Goal: Task Accomplishment & Management: Manage account settings

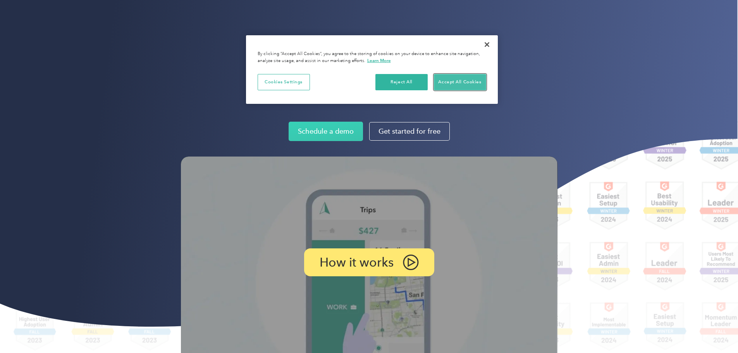
click at [458, 82] on button "Accept All Cookies" at bounding box center [460, 82] width 52 height 16
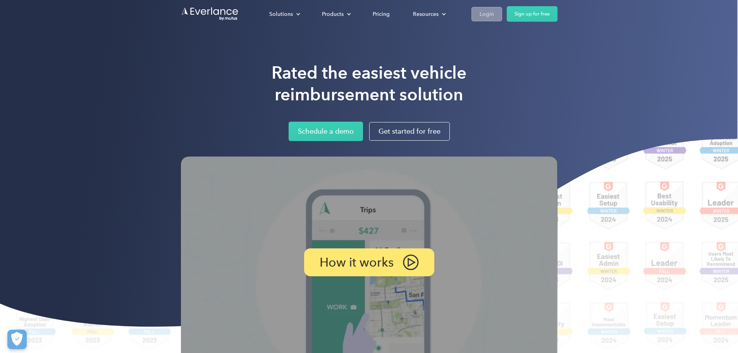
click at [494, 14] on div "Login" at bounding box center [487, 14] width 14 height 10
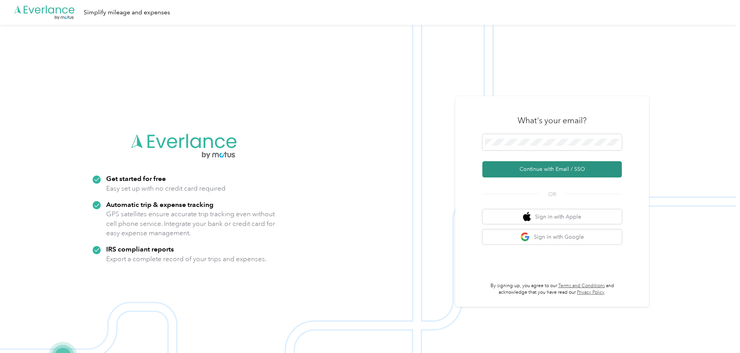
click at [545, 169] on button "Continue with Email / SSO" at bounding box center [552, 169] width 140 height 16
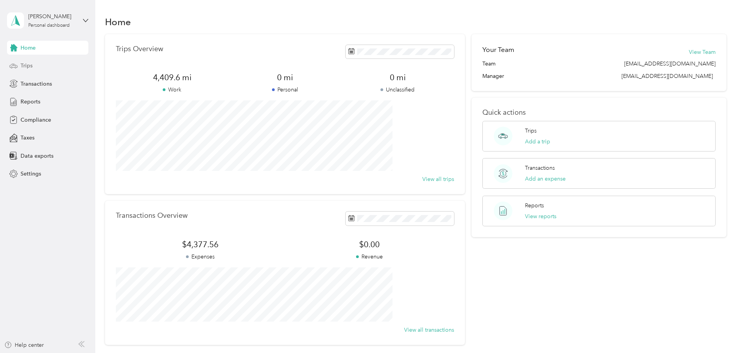
click at [28, 68] on span "Trips" at bounding box center [27, 66] width 12 height 8
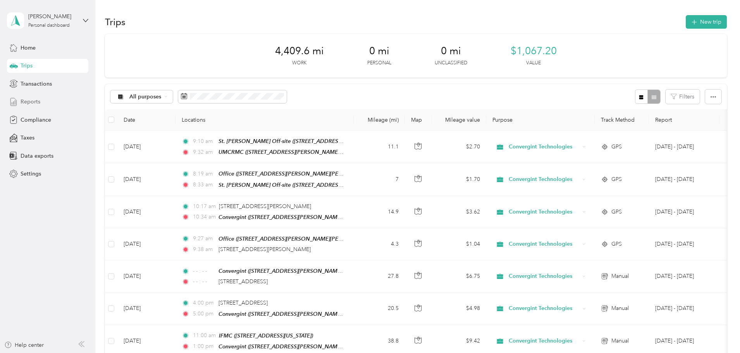
click at [34, 102] on span "Reports" at bounding box center [31, 102] width 20 height 8
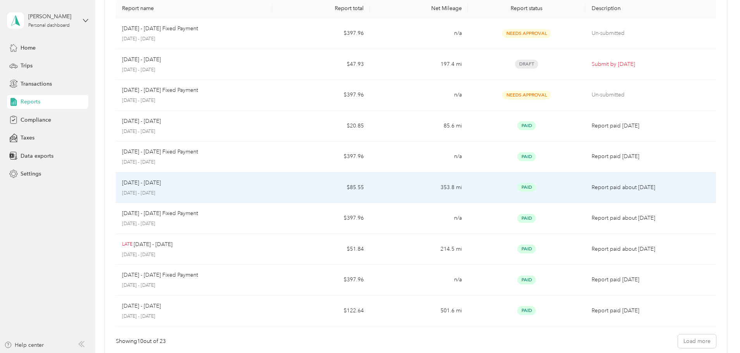
scroll to position [150, 0]
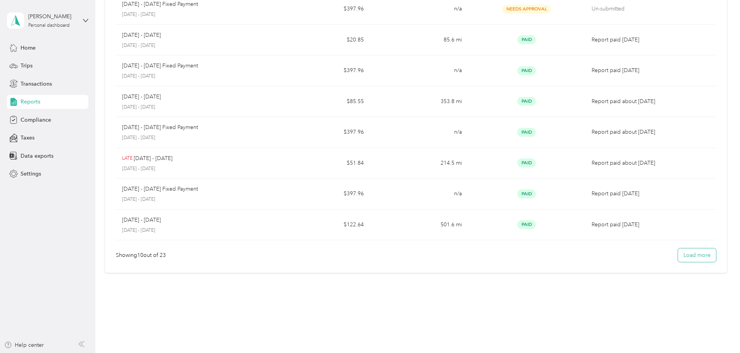
click at [678, 258] on button "Load more" at bounding box center [697, 255] width 38 height 14
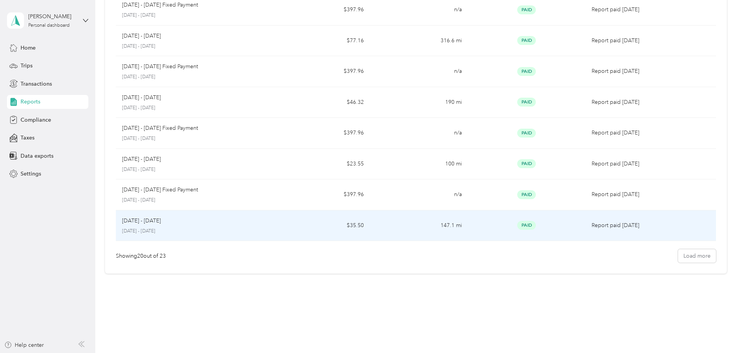
scroll to position [458, 0]
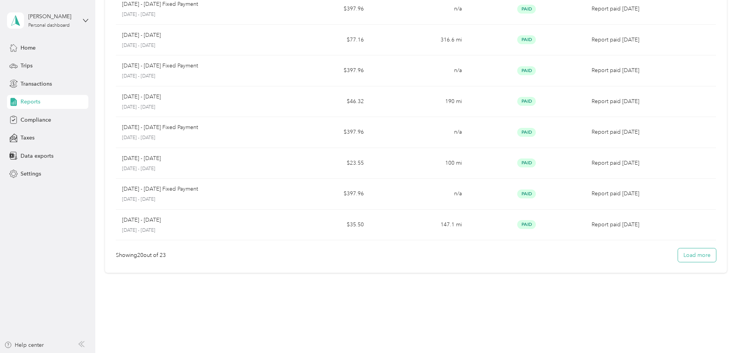
click at [678, 257] on button "Load more" at bounding box center [697, 255] width 38 height 14
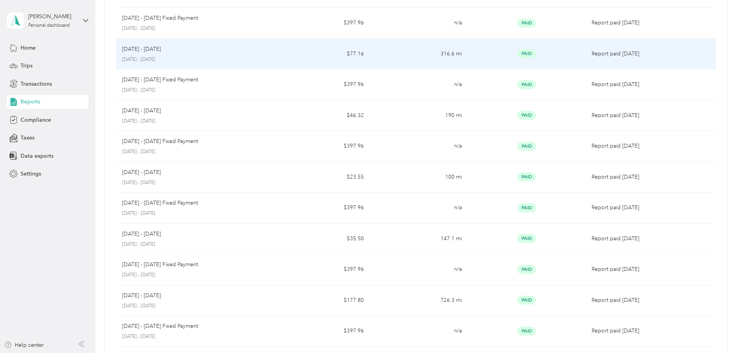
scroll to position [550, 0]
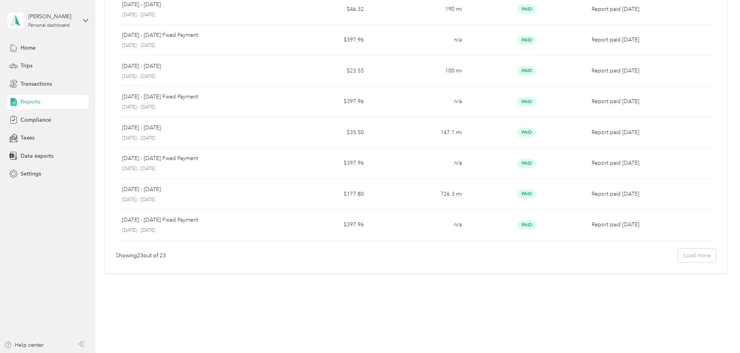
click at [639, 255] on div "Showing 23 out of 23 Load more" at bounding box center [416, 256] width 600 height 14
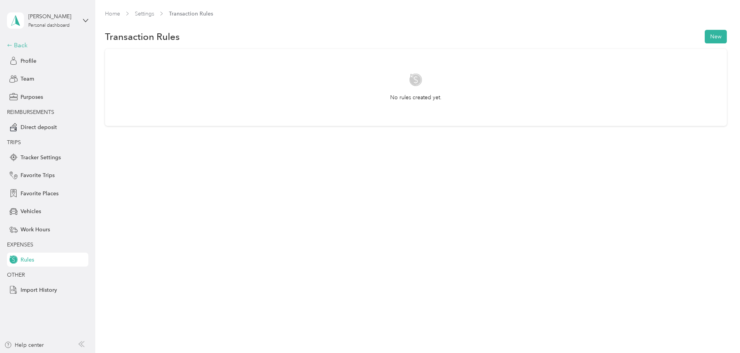
click at [21, 45] on div "Back" at bounding box center [46, 45] width 78 height 9
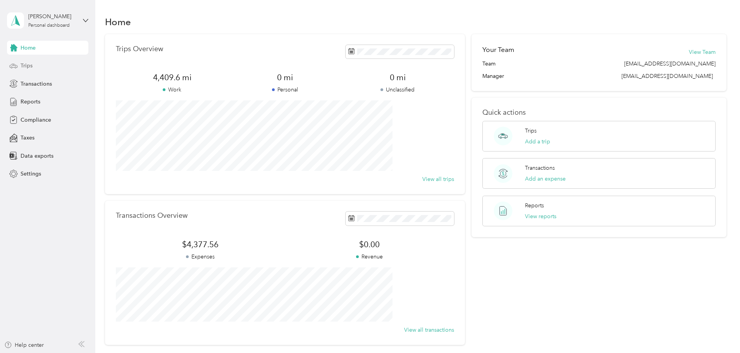
click at [28, 67] on span "Trips" at bounding box center [27, 66] width 12 height 8
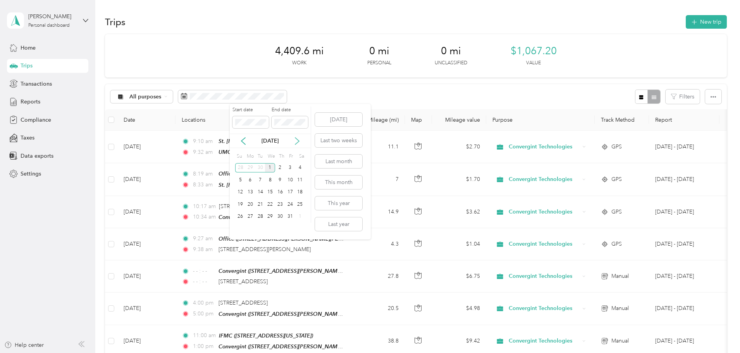
click at [297, 141] on icon at bounding box center [297, 141] width 8 height 8
click at [244, 141] on icon at bounding box center [243, 141] width 8 height 8
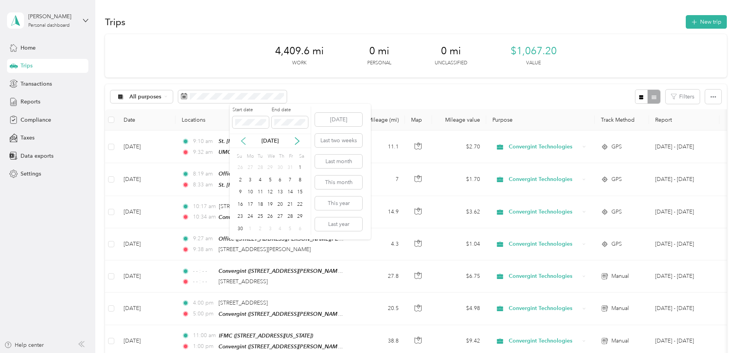
click at [244, 141] on icon at bounding box center [243, 141] width 8 height 8
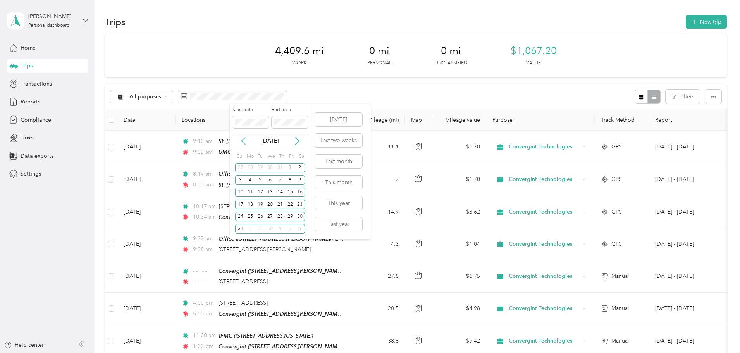
click at [244, 141] on icon at bounding box center [243, 141] width 8 height 8
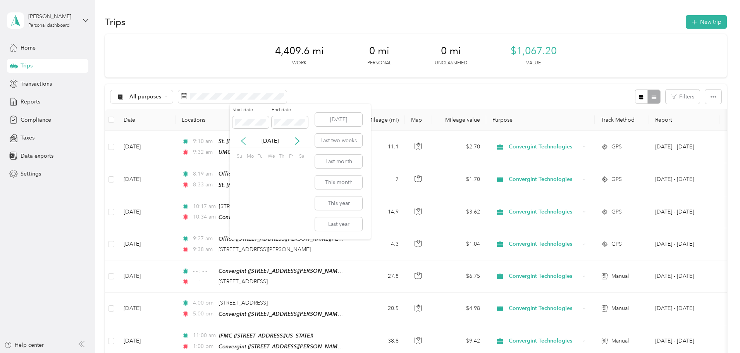
click at [244, 141] on icon at bounding box center [243, 141] width 8 height 8
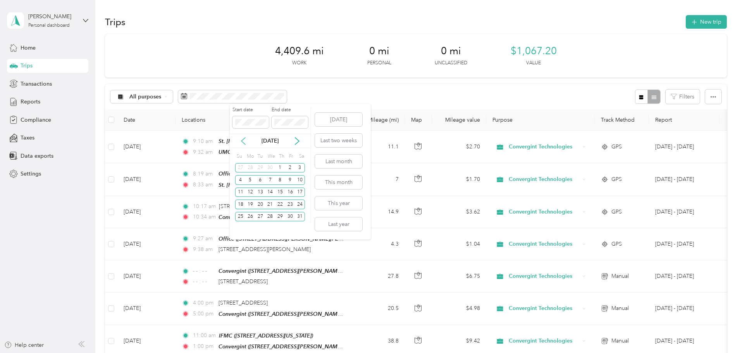
click at [244, 141] on icon at bounding box center [243, 141] width 8 height 8
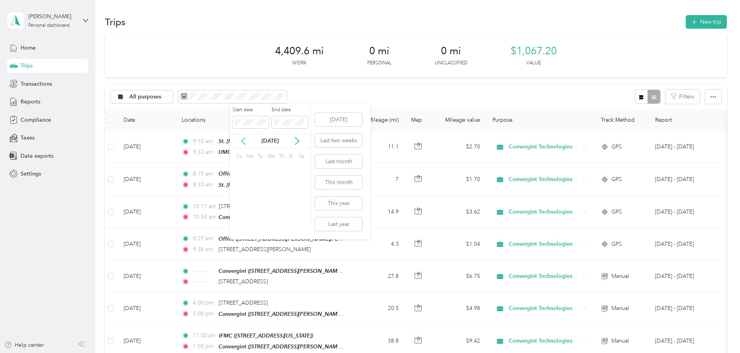
click at [244, 141] on icon at bounding box center [243, 141] width 8 height 8
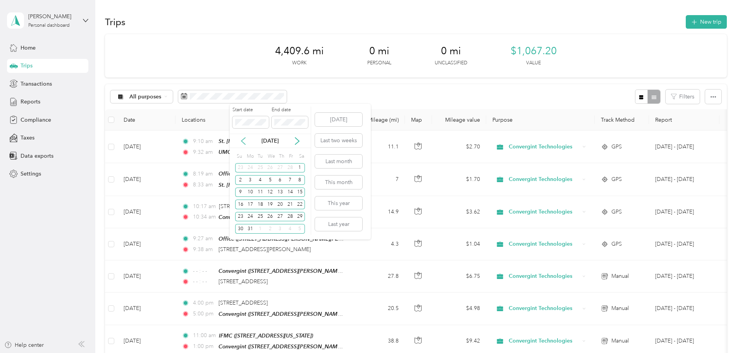
click at [244, 141] on icon at bounding box center [243, 141] width 8 height 8
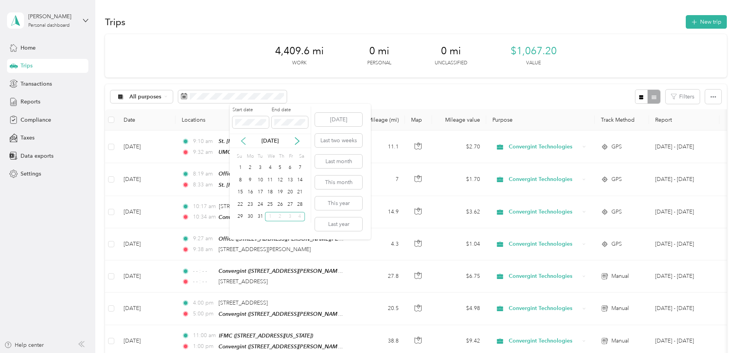
click at [244, 141] on icon at bounding box center [243, 141] width 8 height 8
click at [340, 181] on button "This month" at bounding box center [338, 183] width 47 height 14
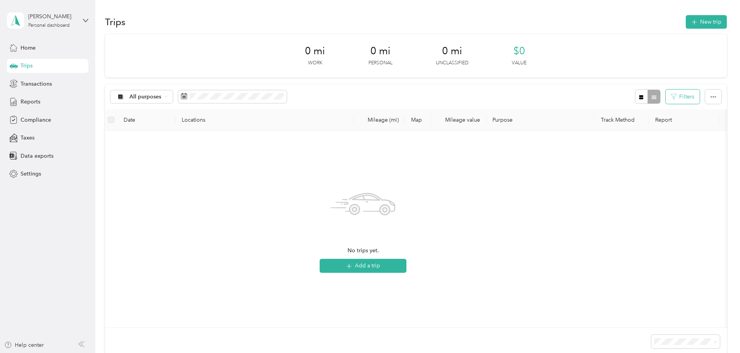
click at [666, 96] on button "Filters" at bounding box center [683, 97] width 34 height 14
click at [666, 95] on button "Filters" at bounding box center [683, 97] width 34 height 14
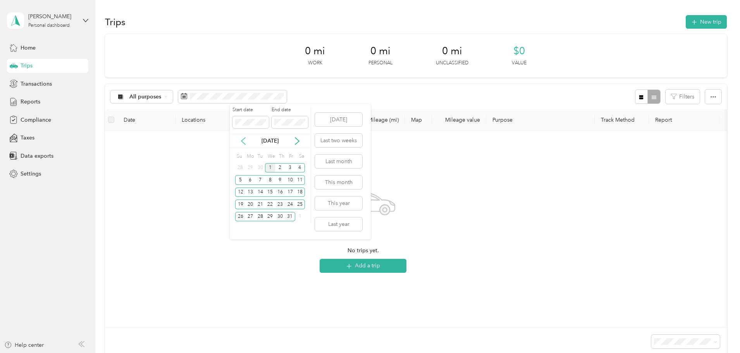
click at [243, 140] on icon at bounding box center [243, 141] width 4 height 7
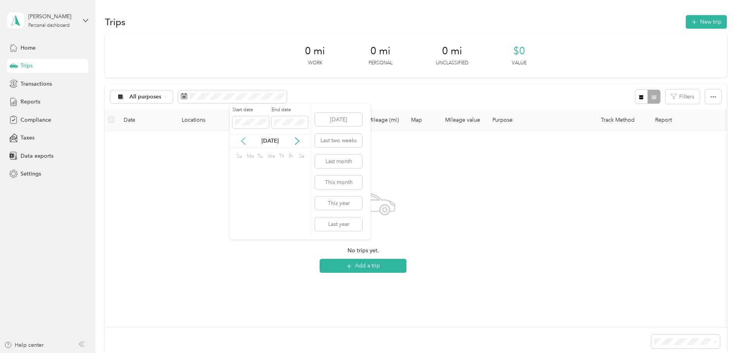
click at [243, 140] on icon at bounding box center [243, 141] width 4 height 7
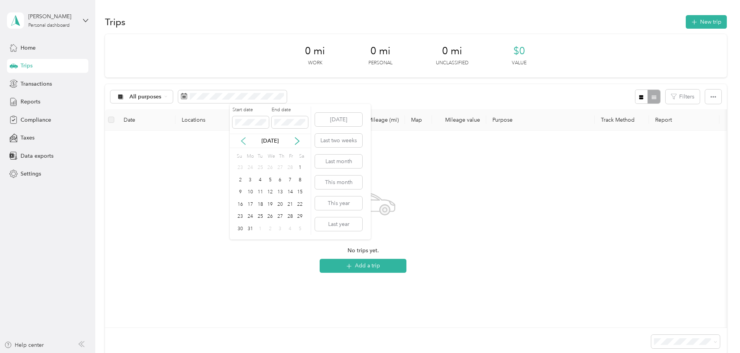
click at [243, 140] on icon at bounding box center [243, 141] width 4 height 7
click at [282, 142] on p "[DATE]" at bounding box center [270, 141] width 33 height 8
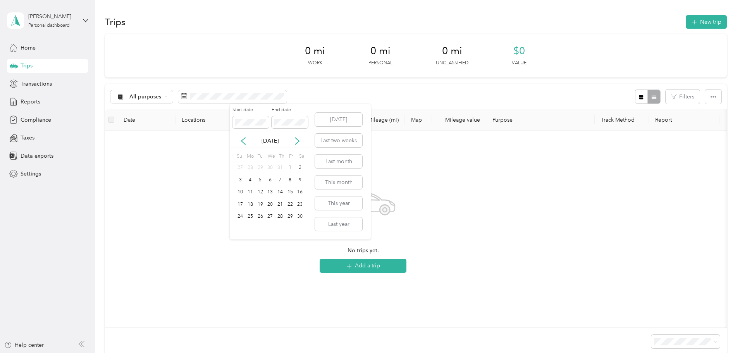
click at [278, 142] on p "[DATE]" at bounding box center [270, 141] width 33 height 8
click at [267, 140] on p "[DATE]" at bounding box center [270, 141] width 33 height 8
click at [290, 167] on div "1" at bounding box center [290, 168] width 10 height 10
click at [300, 218] on div "30" at bounding box center [300, 217] width 10 height 10
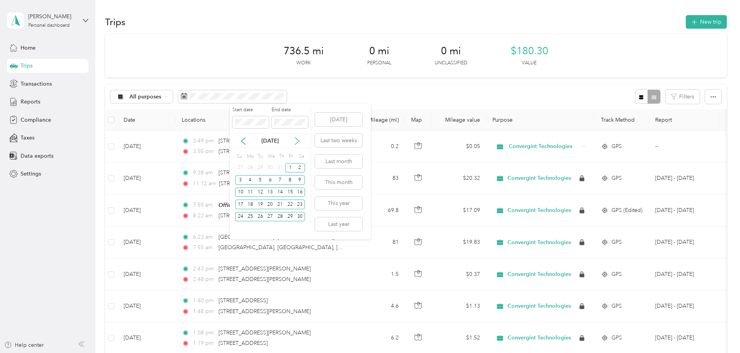
click at [296, 141] on icon at bounding box center [297, 141] width 8 height 8
click at [240, 168] on div "1" at bounding box center [240, 168] width 10 height 10
click at [259, 217] on div "31" at bounding box center [260, 217] width 10 height 10
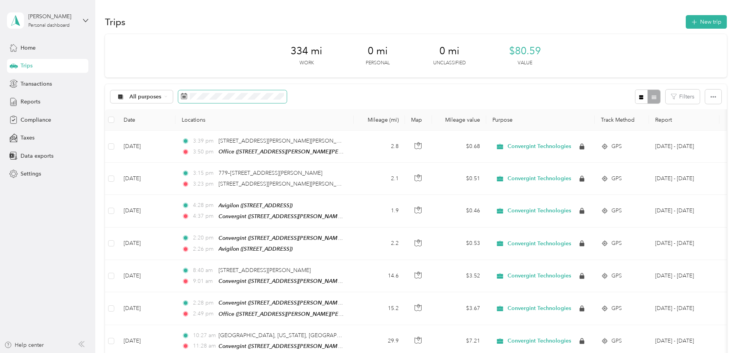
click at [287, 92] on span at bounding box center [232, 96] width 109 height 13
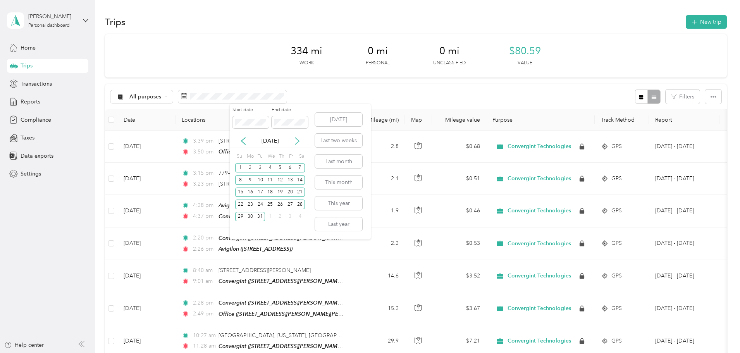
click at [299, 140] on icon at bounding box center [297, 141] width 8 height 8
click at [269, 167] on div "1" at bounding box center [270, 168] width 10 height 10
click at [291, 218] on div "31" at bounding box center [290, 217] width 10 height 10
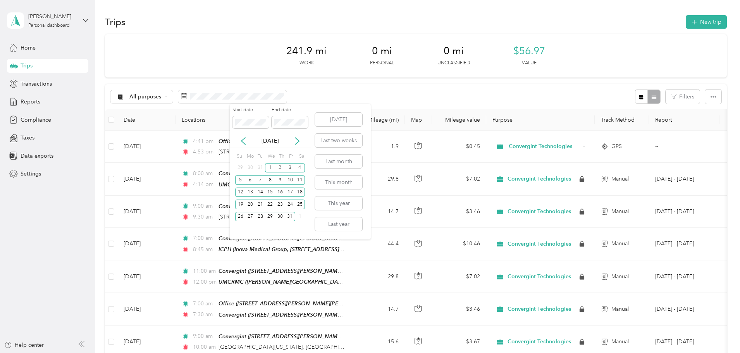
drag, startPoint x: 297, startPoint y: 140, endPoint x: 292, endPoint y: 140, distance: 5.0
click at [298, 140] on icon at bounding box center [297, 141] width 4 height 7
click at [299, 169] on div "1" at bounding box center [300, 168] width 10 height 10
click at [289, 218] on div "28" at bounding box center [290, 217] width 10 height 10
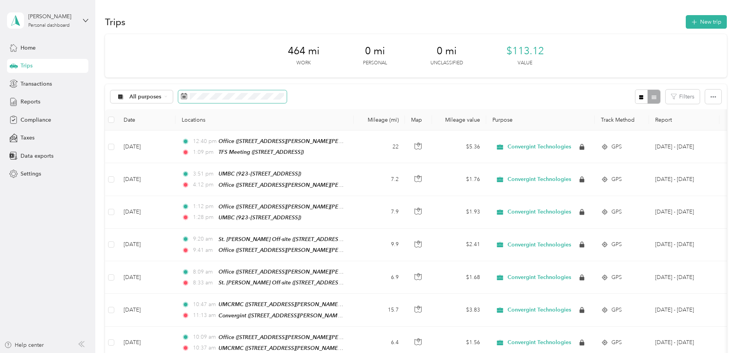
click at [287, 101] on span at bounding box center [232, 96] width 109 height 13
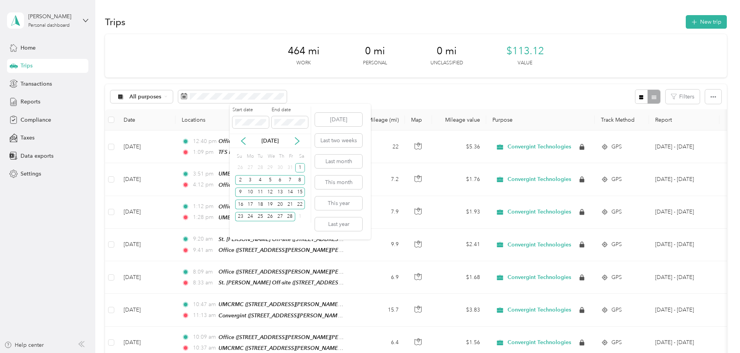
drag, startPoint x: 297, startPoint y: 138, endPoint x: 278, endPoint y: 140, distance: 19.1
click at [297, 138] on icon at bounding box center [297, 141] width 8 height 8
click at [301, 170] on div "1" at bounding box center [300, 168] width 10 height 10
click at [251, 229] on div "31" at bounding box center [250, 229] width 10 height 10
click at [242, 140] on icon at bounding box center [243, 141] width 4 height 7
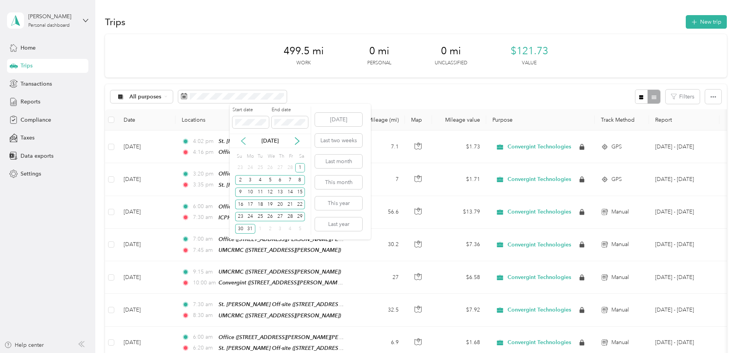
click at [242, 140] on icon at bounding box center [243, 141] width 4 height 7
click at [270, 168] on div "1" at bounding box center [270, 168] width 10 height 10
click at [289, 218] on div "31" at bounding box center [290, 217] width 10 height 10
click at [241, 140] on icon at bounding box center [243, 141] width 8 height 8
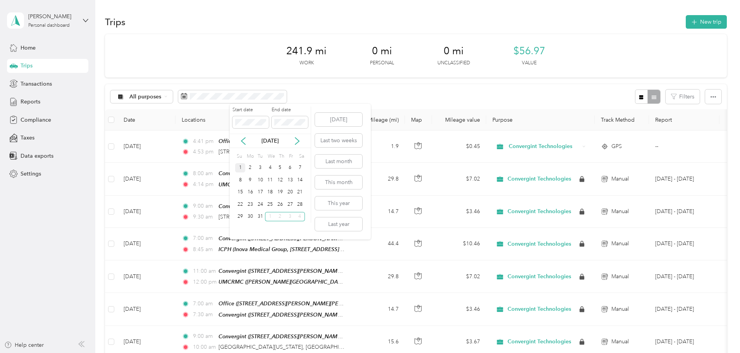
click at [241, 168] on div "1" at bounding box center [240, 168] width 10 height 10
click at [260, 217] on div "31" at bounding box center [260, 217] width 10 height 10
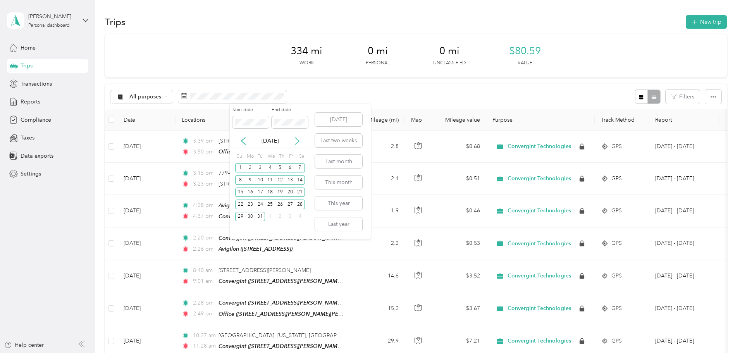
click at [296, 140] on icon at bounding box center [297, 141] width 8 height 8
drag, startPoint x: 270, startPoint y: 166, endPoint x: 282, endPoint y: 186, distance: 23.3
click at [270, 166] on div "1" at bounding box center [270, 168] width 10 height 10
click at [291, 218] on div "31" at bounding box center [290, 217] width 10 height 10
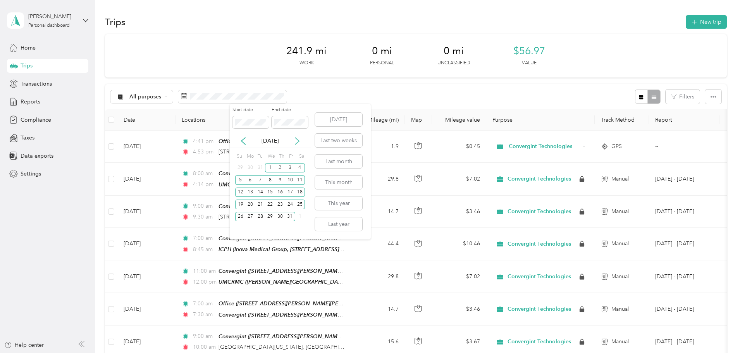
click at [296, 140] on icon at bounding box center [297, 141] width 8 height 8
click at [300, 167] on div "1" at bounding box center [300, 168] width 10 height 10
click at [289, 217] on div "28" at bounding box center [290, 217] width 10 height 10
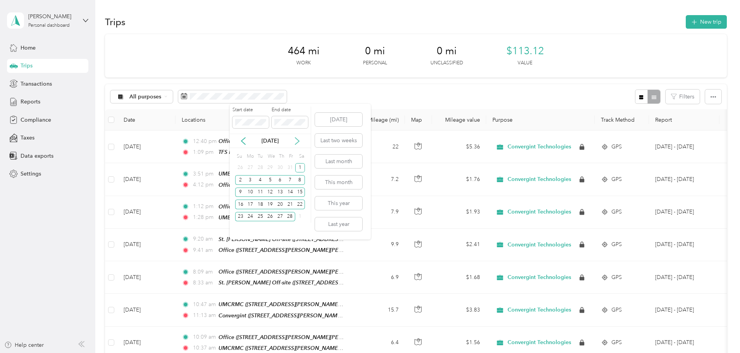
click at [298, 141] on icon at bounding box center [297, 141] width 8 height 8
drag, startPoint x: 302, startPoint y: 167, endPoint x: 294, endPoint y: 179, distance: 14.3
click at [301, 167] on div "1" at bounding box center [300, 168] width 10 height 10
click at [248, 228] on div "31" at bounding box center [250, 229] width 10 height 10
click at [298, 140] on icon at bounding box center [297, 141] width 8 height 8
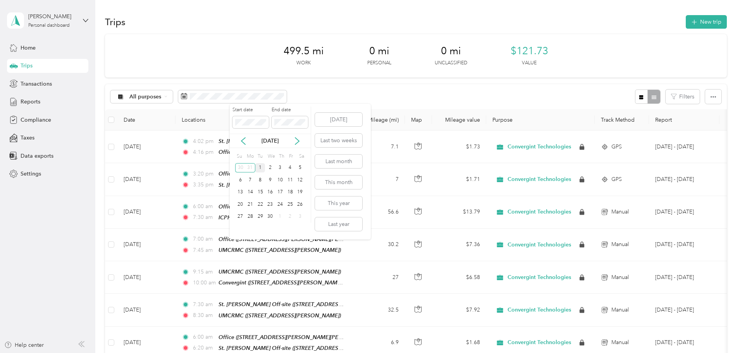
click at [260, 169] on div "1" at bounding box center [260, 168] width 10 height 10
click at [271, 220] on div "30" at bounding box center [270, 217] width 10 height 10
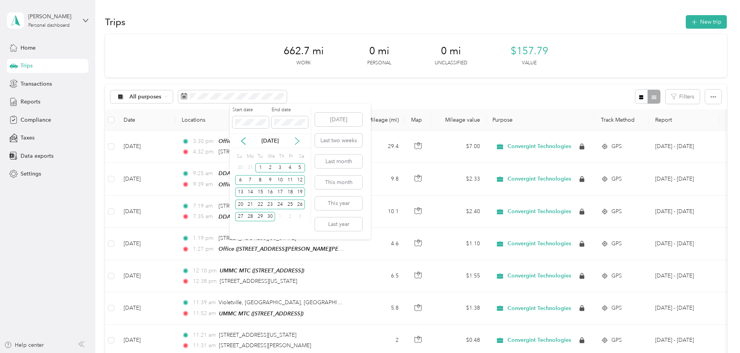
click at [296, 144] on icon at bounding box center [297, 141] width 8 height 8
click at [282, 168] on div "1" at bounding box center [280, 168] width 10 height 10
click at [302, 215] on div "31" at bounding box center [300, 217] width 10 height 10
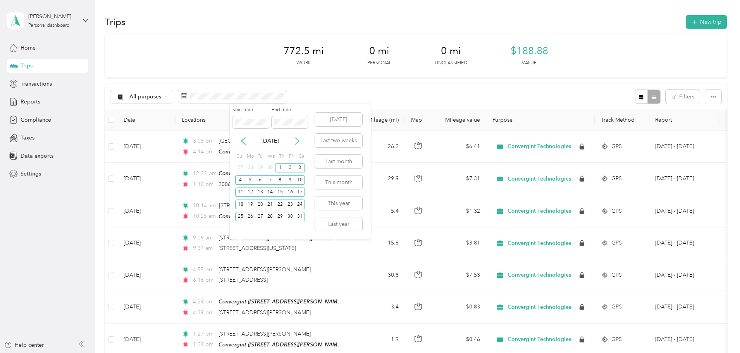
click at [298, 142] on icon at bounding box center [297, 141] width 4 height 7
click at [238, 165] on div "1" at bounding box center [240, 168] width 10 height 10
click at [251, 217] on div "30" at bounding box center [250, 217] width 10 height 10
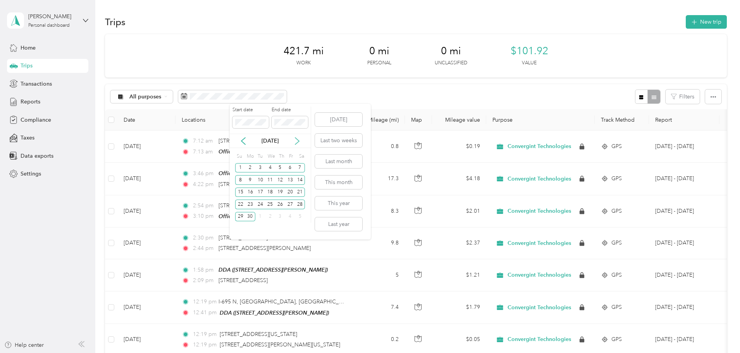
click at [296, 143] on icon at bounding box center [297, 141] width 8 height 8
click at [296, 141] on icon at bounding box center [297, 141] width 8 height 8
click at [260, 168] on div "1" at bounding box center [260, 168] width 10 height 10
click at [281, 218] on div "31" at bounding box center [280, 217] width 10 height 10
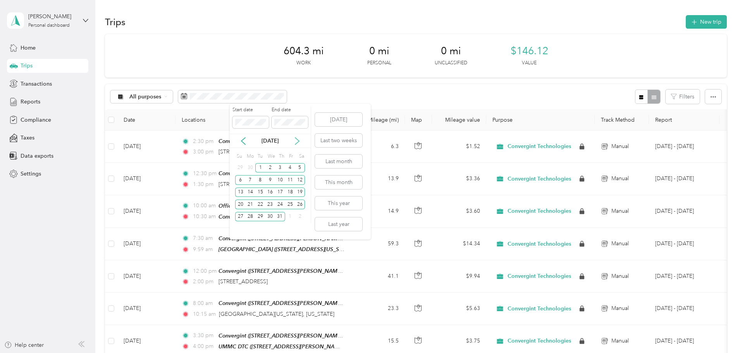
click at [298, 138] on icon at bounding box center [297, 141] width 8 height 8
click at [290, 168] on div "1" at bounding box center [290, 168] width 10 height 10
click at [239, 231] on div "31" at bounding box center [240, 229] width 10 height 10
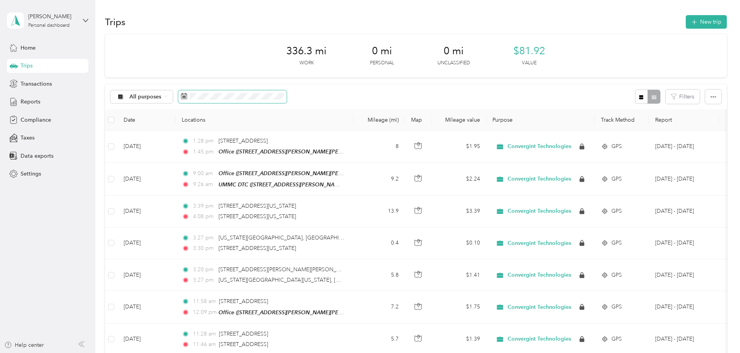
click at [287, 101] on span at bounding box center [232, 96] width 109 height 13
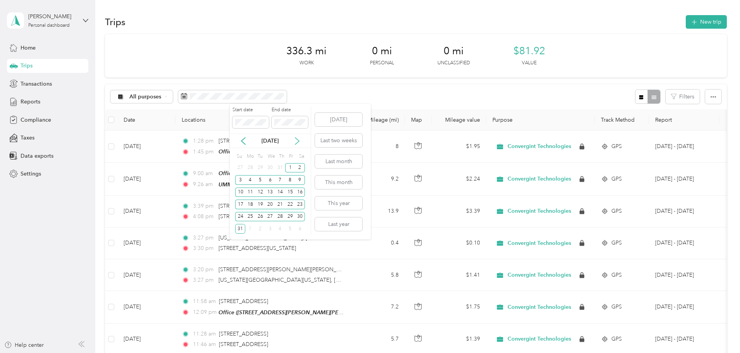
click at [297, 143] on icon at bounding box center [297, 141] width 4 height 7
click at [248, 167] on div "1" at bounding box center [250, 168] width 10 height 10
click at [262, 219] on div "30" at bounding box center [260, 217] width 10 height 10
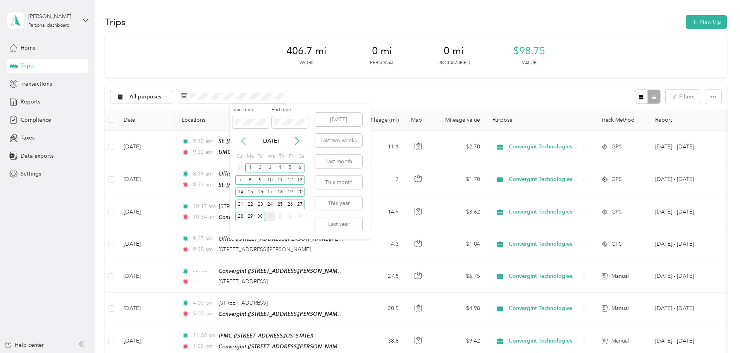
click at [243, 142] on icon at bounding box center [243, 141] width 4 height 7
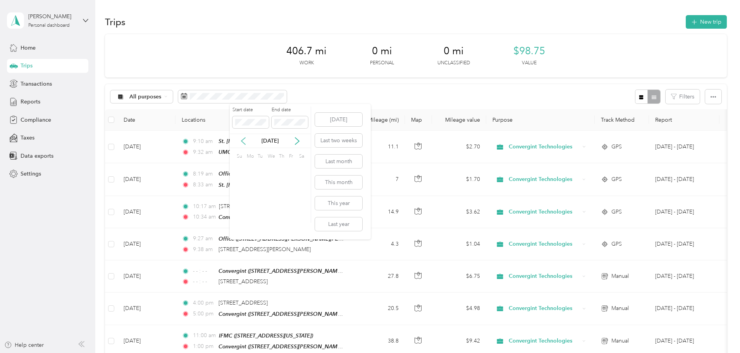
click at [243, 142] on icon at bounding box center [243, 141] width 4 height 7
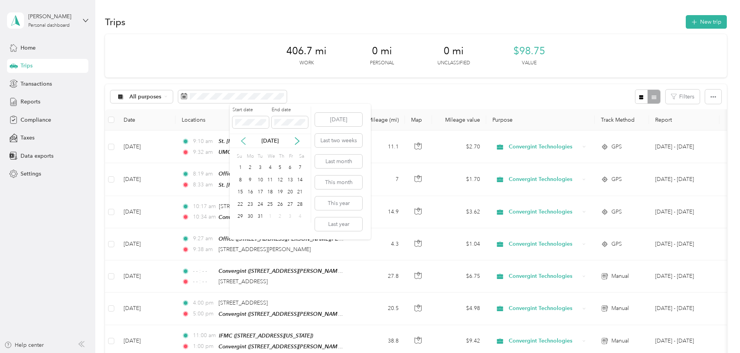
click at [243, 142] on icon at bounding box center [243, 141] width 4 height 7
drag, startPoint x: 289, startPoint y: 167, endPoint x: 292, endPoint y: 172, distance: 5.2
click at [291, 167] on div "1" at bounding box center [290, 168] width 10 height 10
click at [301, 216] on div "30" at bounding box center [300, 217] width 10 height 10
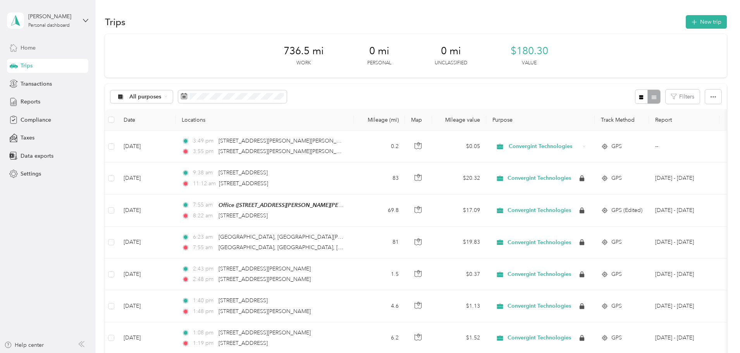
click at [26, 47] on span "Home" at bounding box center [28, 48] width 15 height 8
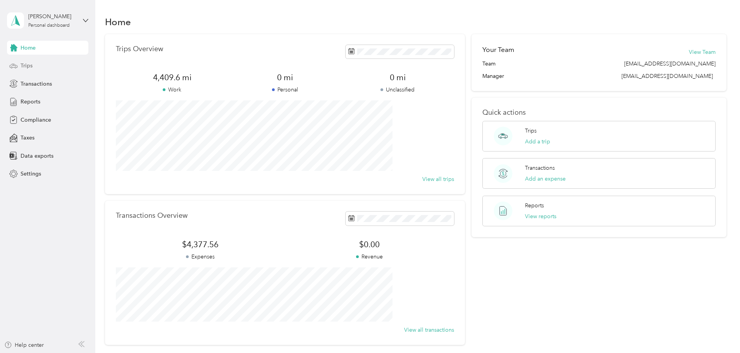
click at [28, 65] on span "Trips" at bounding box center [27, 66] width 12 height 8
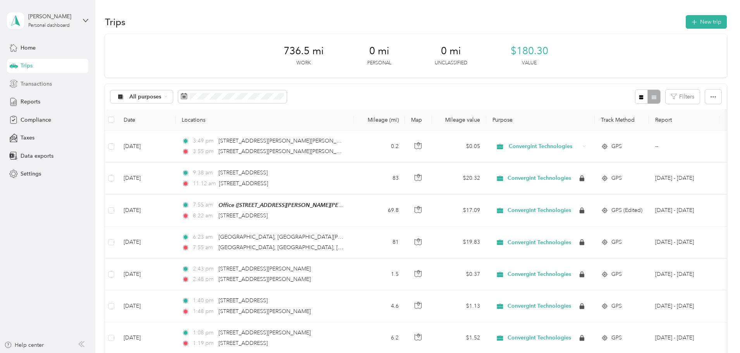
click at [31, 84] on span "Transactions" at bounding box center [36, 84] width 31 height 8
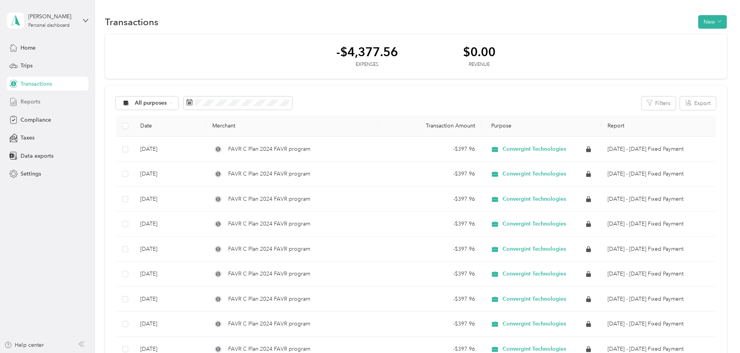
click at [36, 102] on span "Reports" at bounding box center [31, 102] width 20 height 8
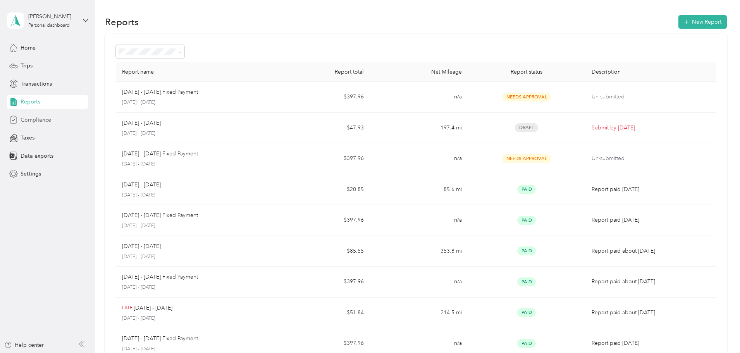
click at [44, 123] on span "Compliance" at bounding box center [36, 120] width 31 height 8
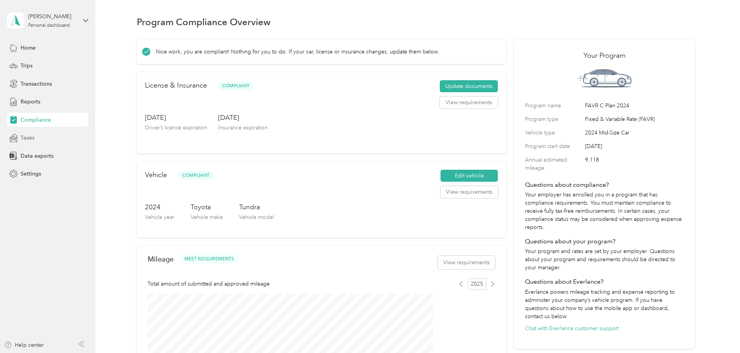
click at [29, 139] on span "Taxes" at bounding box center [28, 138] width 14 height 8
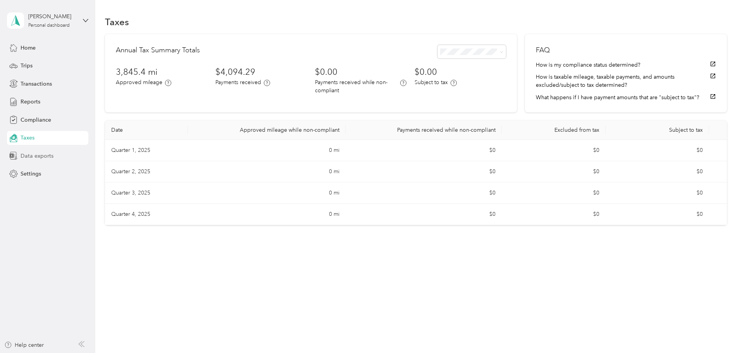
click at [33, 157] on span "Data exports" at bounding box center [37, 156] width 33 height 8
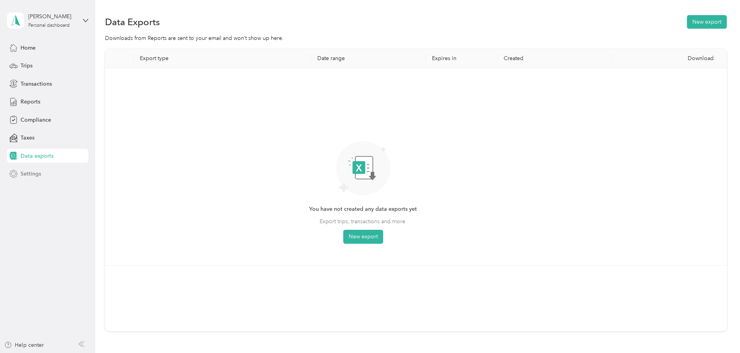
click at [33, 176] on span "Settings" at bounding box center [31, 174] width 21 height 8
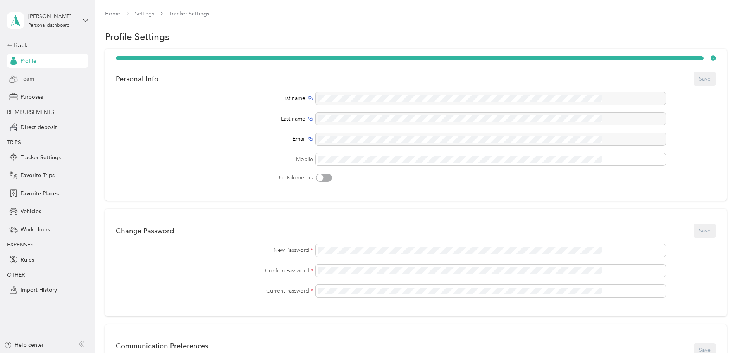
click at [34, 81] on span "Team" at bounding box center [28, 79] width 14 height 8
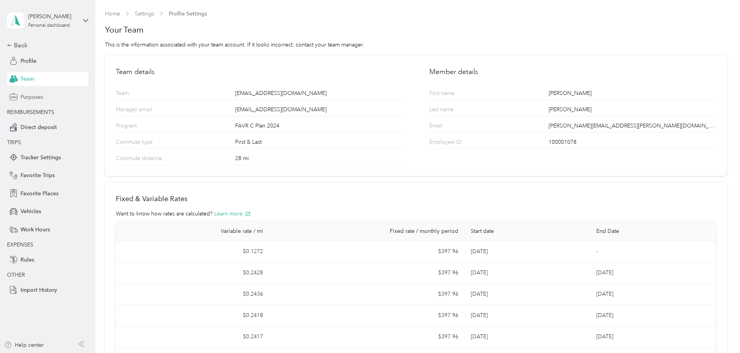
click at [40, 100] on span "Purposes" at bounding box center [32, 97] width 22 height 8
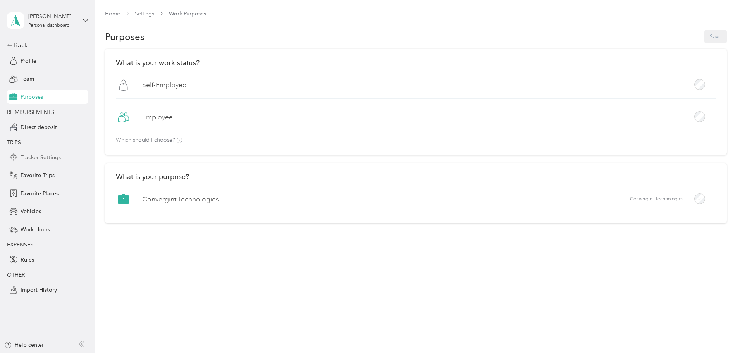
click at [41, 158] on span "Tracker Settings" at bounding box center [41, 157] width 40 height 8
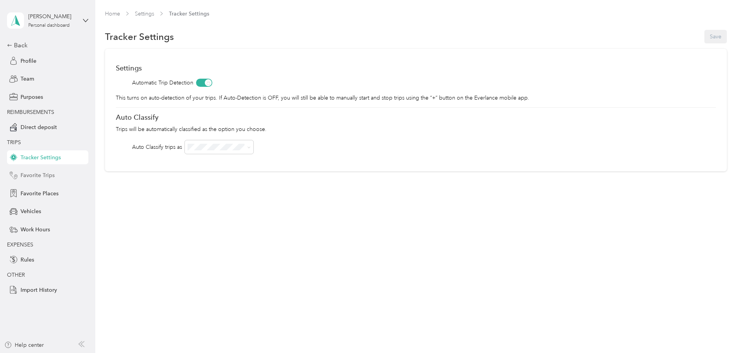
click at [29, 176] on span "Favorite Trips" at bounding box center [38, 175] width 34 height 8
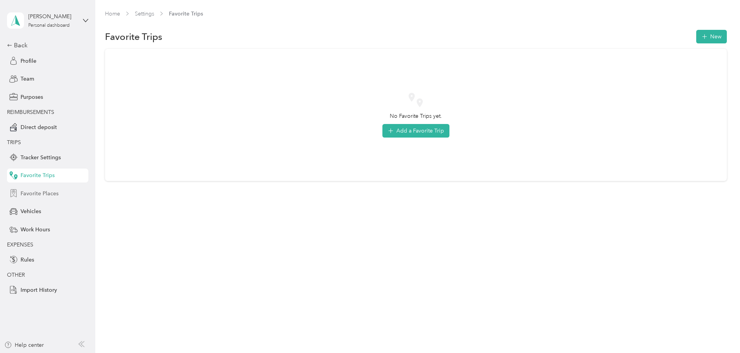
click at [39, 196] on span "Favorite Places" at bounding box center [40, 193] width 38 height 8
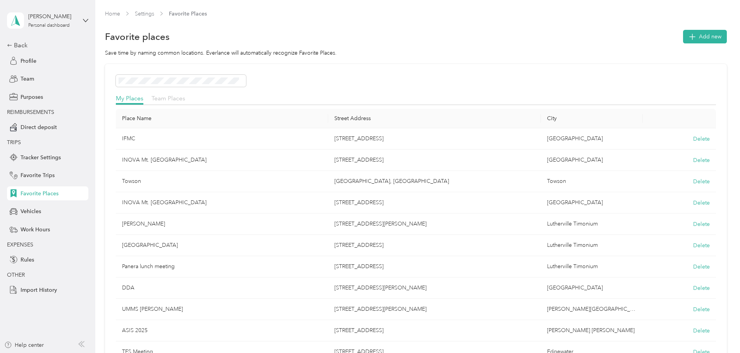
click at [185, 100] on span "Team Places" at bounding box center [169, 98] width 34 height 7
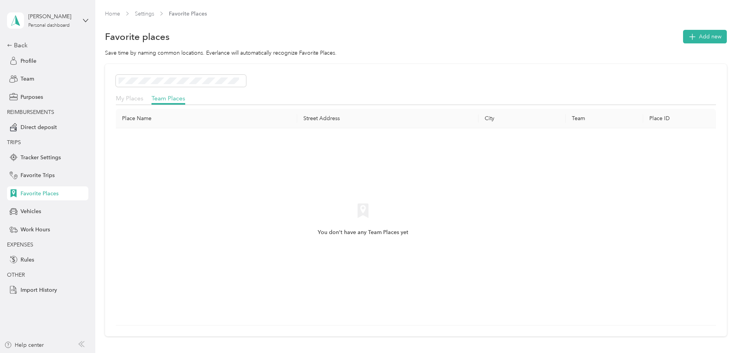
click at [143, 99] on span "My Places" at bounding box center [130, 98] width 28 height 7
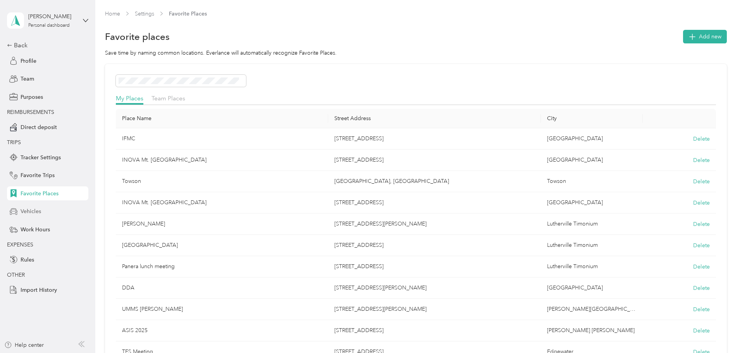
click at [28, 211] on span "Vehicles" at bounding box center [31, 211] width 21 height 8
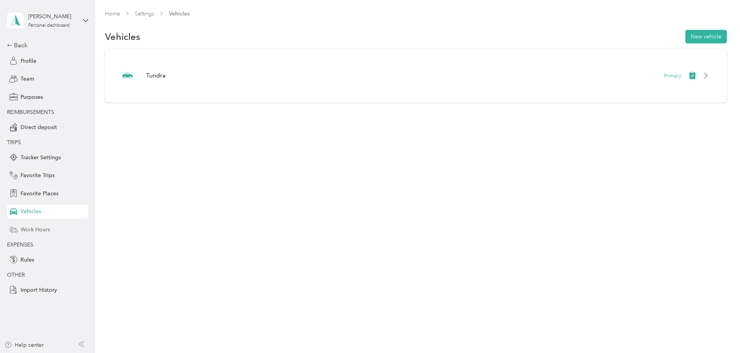
click at [29, 231] on span "Work Hours" at bounding box center [35, 230] width 29 height 8
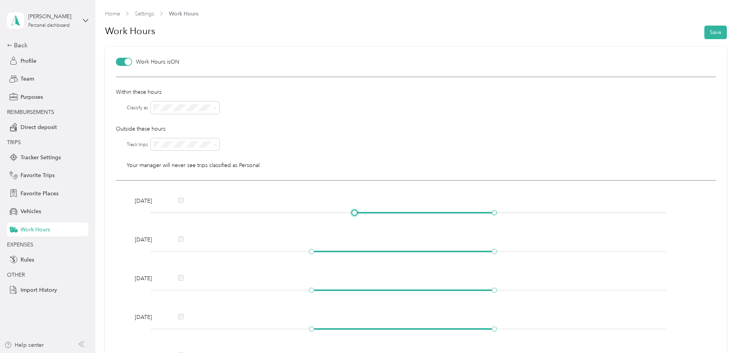
click at [352, 212] on div at bounding box center [408, 212] width 517 height 5
drag, startPoint x: 352, startPoint y: 212, endPoint x: 313, endPoint y: 211, distance: 38.4
click at [313, 211] on div at bounding box center [312, 213] width 4 height 4
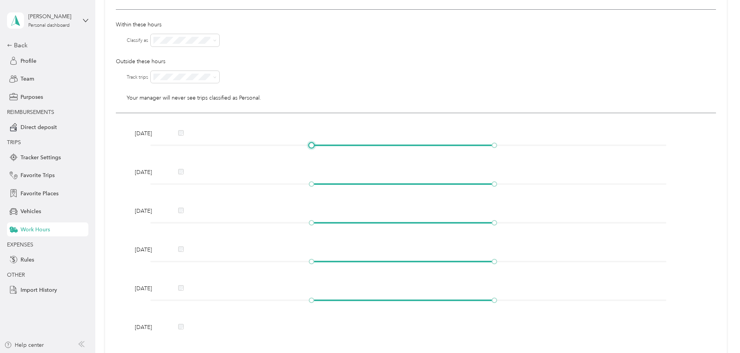
scroll to position [78, 0]
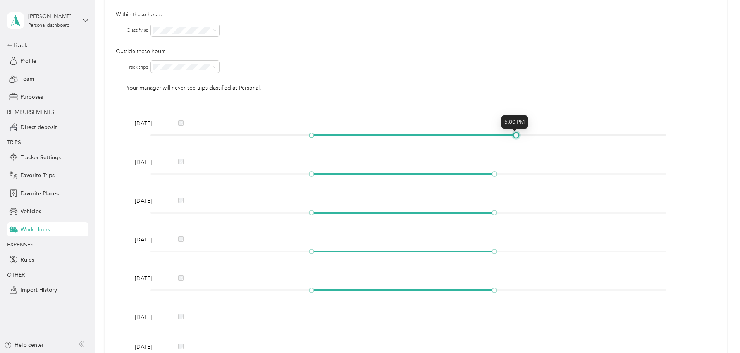
drag, startPoint x: 493, startPoint y: 134, endPoint x: 511, endPoint y: 135, distance: 18.2
click at [511, 135] on div at bounding box center [408, 135] width 517 height 5
drag, startPoint x: 494, startPoint y: 175, endPoint x: 515, endPoint y: 175, distance: 20.9
click at [515, 175] on div at bounding box center [516, 174] width 4 height 4
drag, startPoint x: 493, startPoint y: 215, endPoint x: 513, endPoint y: 214, distance: 19.8
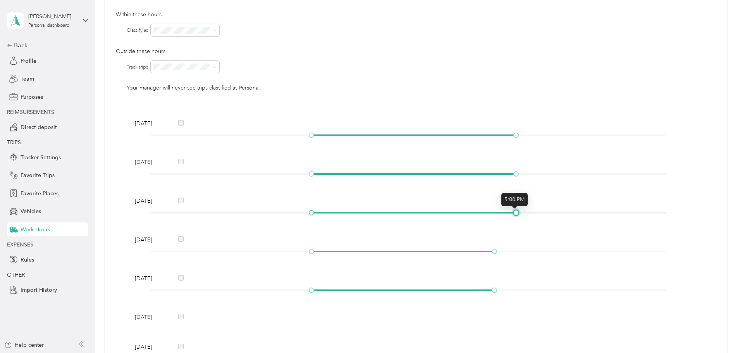
click at [514, 214] on div at bounding box center [516, 213] width 4 height 4
drag, startPoint x: 500, startPoint y: 252, endPoint x: 513, endPoint y: 251, distance: 12.8
click at [514, 251] on div at bounding box center [516, 252] width 4 height 4
drag, startPoint x: 494, startPoint y: 291, endPoint x: 512, endPoint y: 291, distance: 18.6
click at [514, 291] on div at bounding box center [516, 290] width 4 height 4
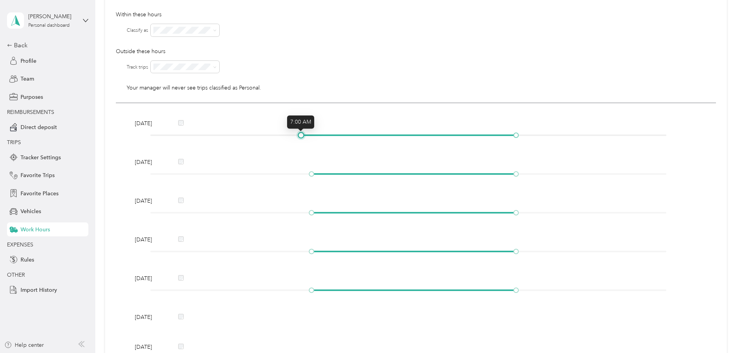
drag, startPoint x: 313, startPoint y: 134, endPoint x: 305, endPoint y: 134, distance: 8.9
click at [305, 134] on div at bounding box center [408, 135] width 517 height 5
drag, startPoint x: 309, startPoint y: 176, endPoint x: 300, endPoint y: 176, distance: 9.3
click at [300, 176] on div at bounding box center [301, 174] width 4 height 4
drag, startPoint x: 313, startPoint y: 214, endPoint x: 305, endPoint y: 217, distance: 8.5
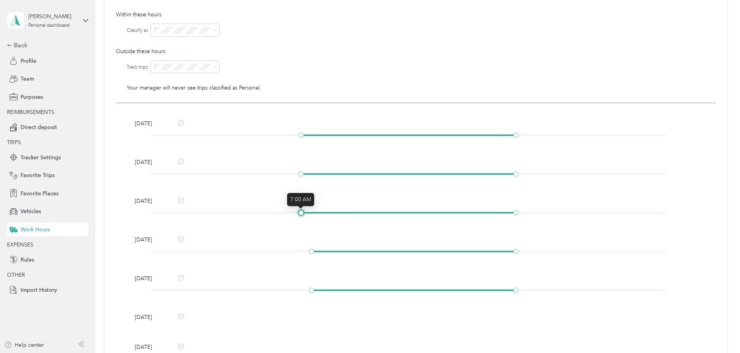
click at [305, 217] on div "[DATE]" at bounding box center [416, 208] width 568 height 22
drag, startPoint x: 310, startPoint y: 250, endPoint x: 301, endPoint y: 256, distance: 10.9
click at [301, 256] on div "[DATE]" at bounding box center [416, 247] width 568 height 22
drag, startPoint x: 310, startPoint y: 291, endPoint x: 304, endPoint y: 292, distance: 6.7
click at [304, 292] on div at bounding box center [408, 290] width 517 height 5
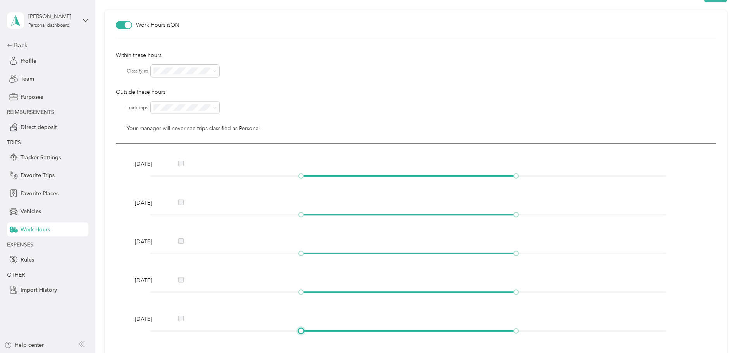
scroll to position [0, 0]
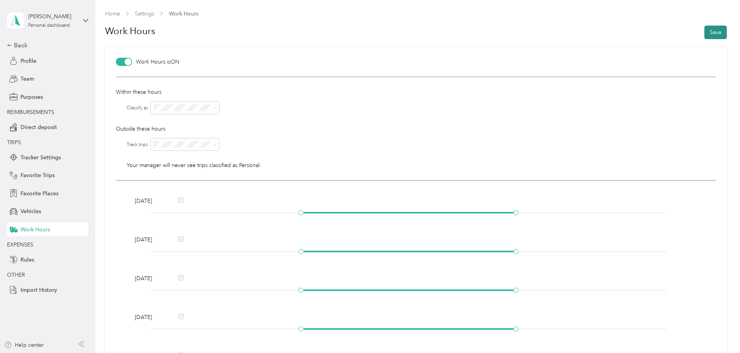
click at [713, 34] on button "Save" at bounding box center [715, 33] width 22 height 14
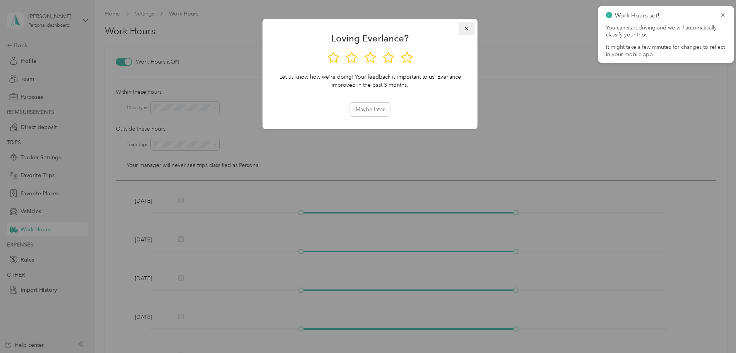
click at [468, 29] on icon "button" at bounding box center [466, 28] width 5 height 5
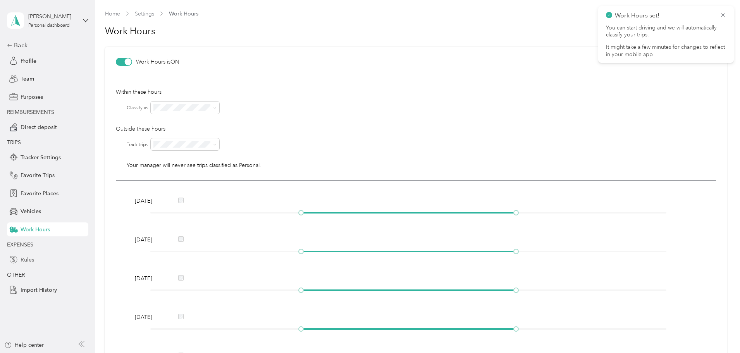
click at [29, 260] on span "Rules" at bounding box center [28, 260] width 14 height 8
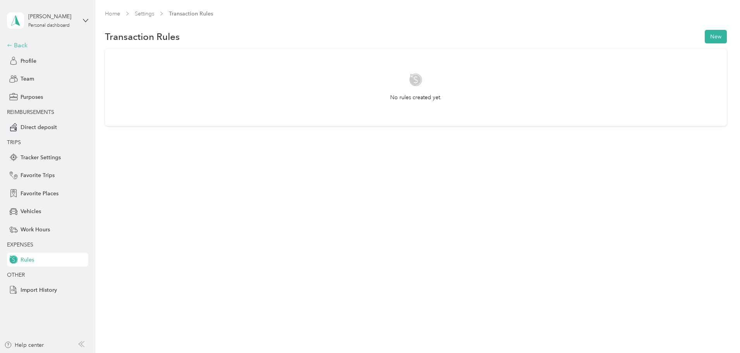
click at [20, 47] on div "Back" at bounding box center [46, 45] width 78 height 9
